Goal: Information Seeking & Learning: Learn about a topic

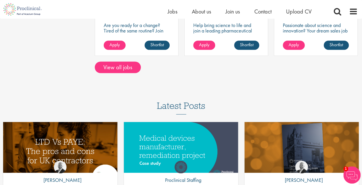
scroll to position [515, 0]
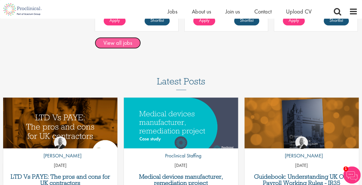
click at [124, 44] on link "View all jobs" at bounding box center [118, 43] width 46 height 12
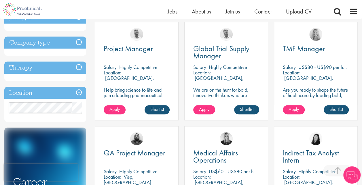
scroll to position [214, 0]
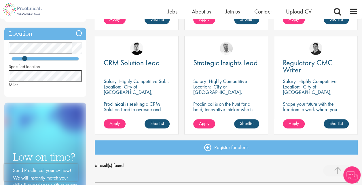
scroll to position [197, 0]
